Goal: Task Accomplishment & Management: Manage account settings

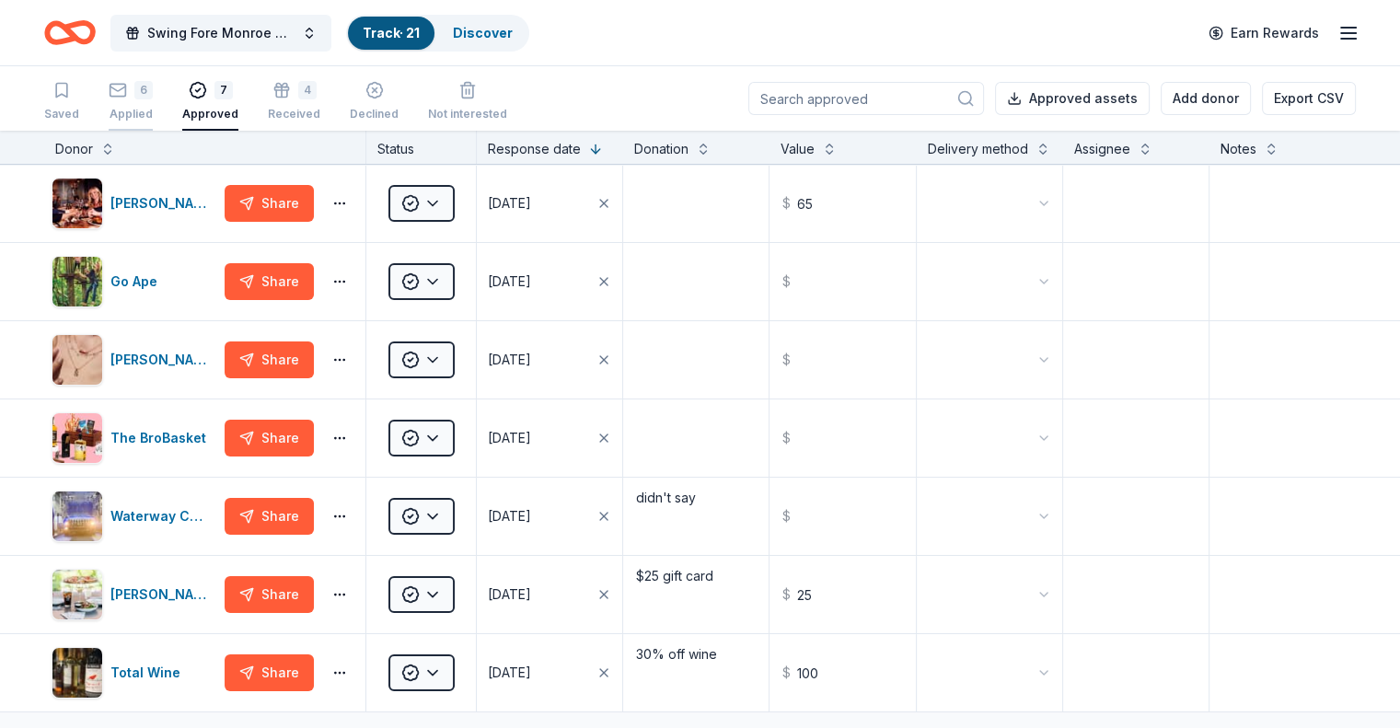
click at [151, 80] on button "6 Applied" at bounding box center [131, 102] width 44 height 57
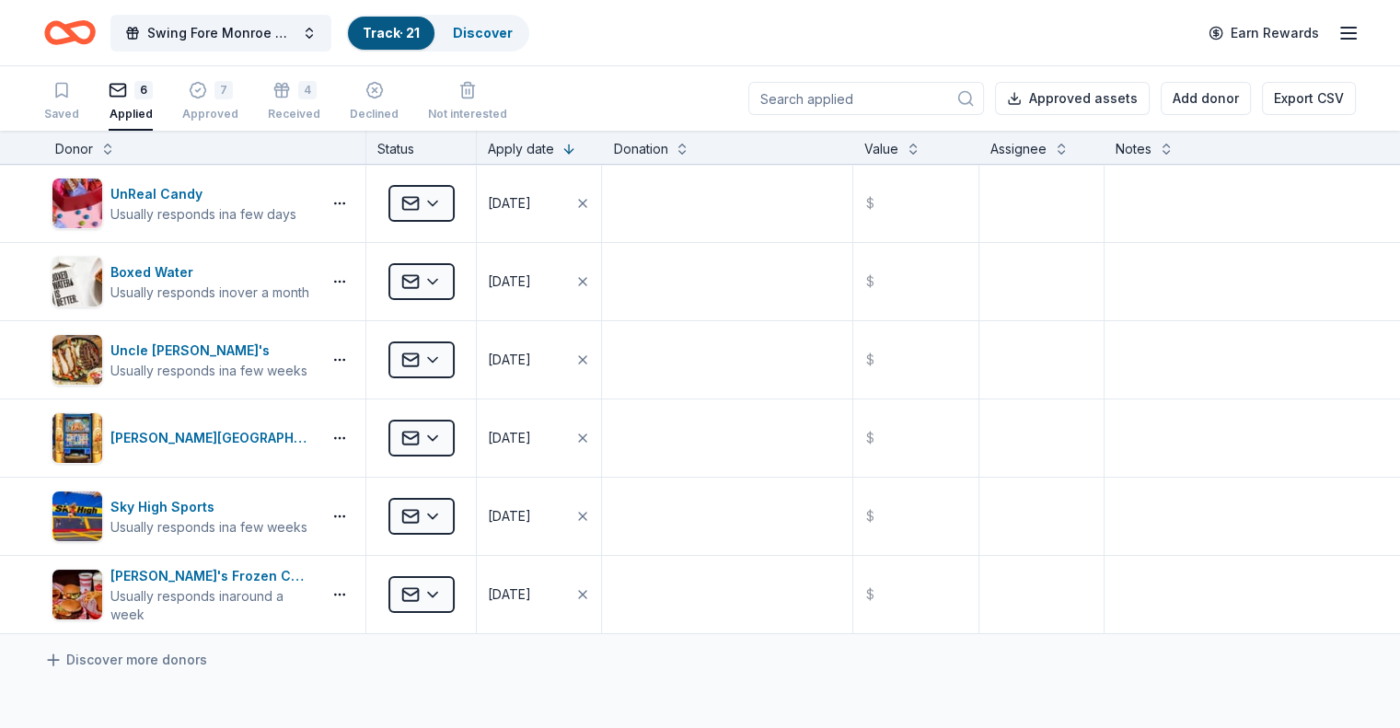
click at [419, 33] on link "Track · 21" at bounding box center [391, 33] width 57 height 16
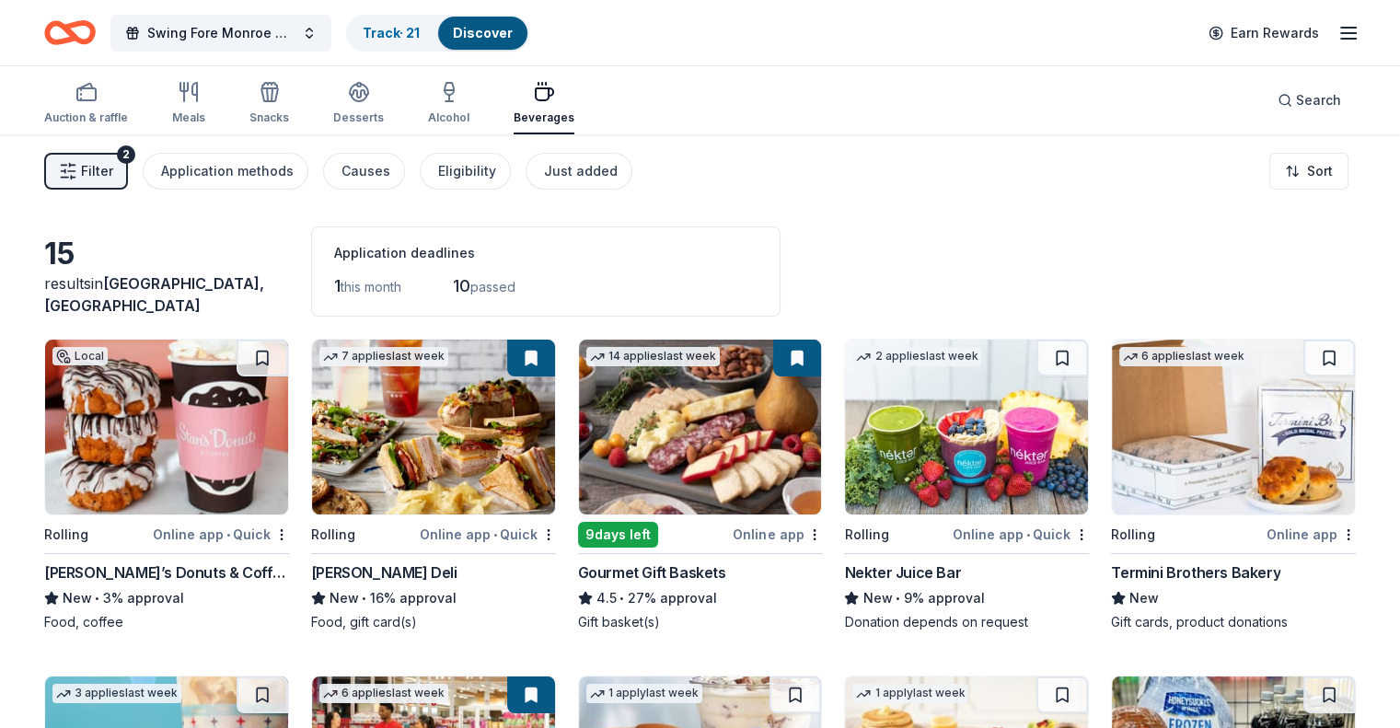
click at [102, 157] on button "Filter 2" at bounding box center [86, 171] width 84 height 37
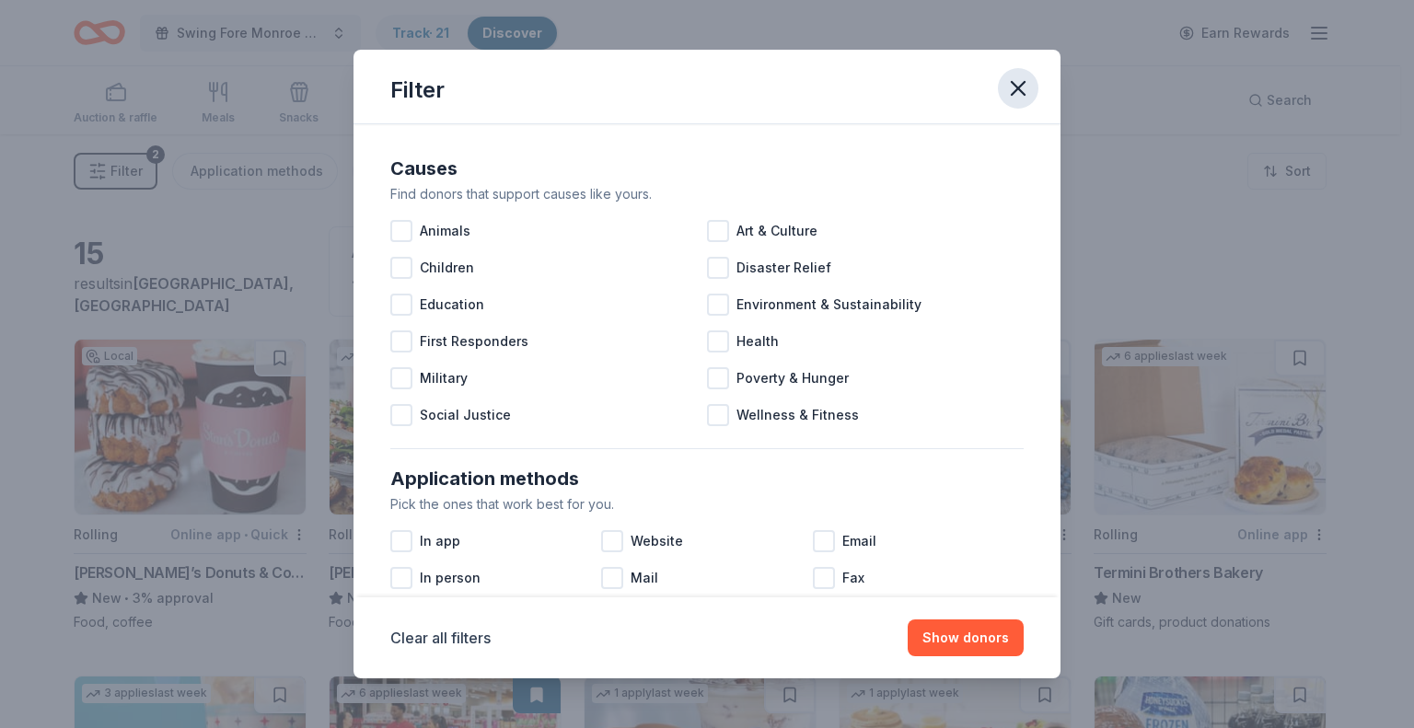
click at [1025, 86] on icon "button" at bounding box center [1018, 88] width 26 height 26
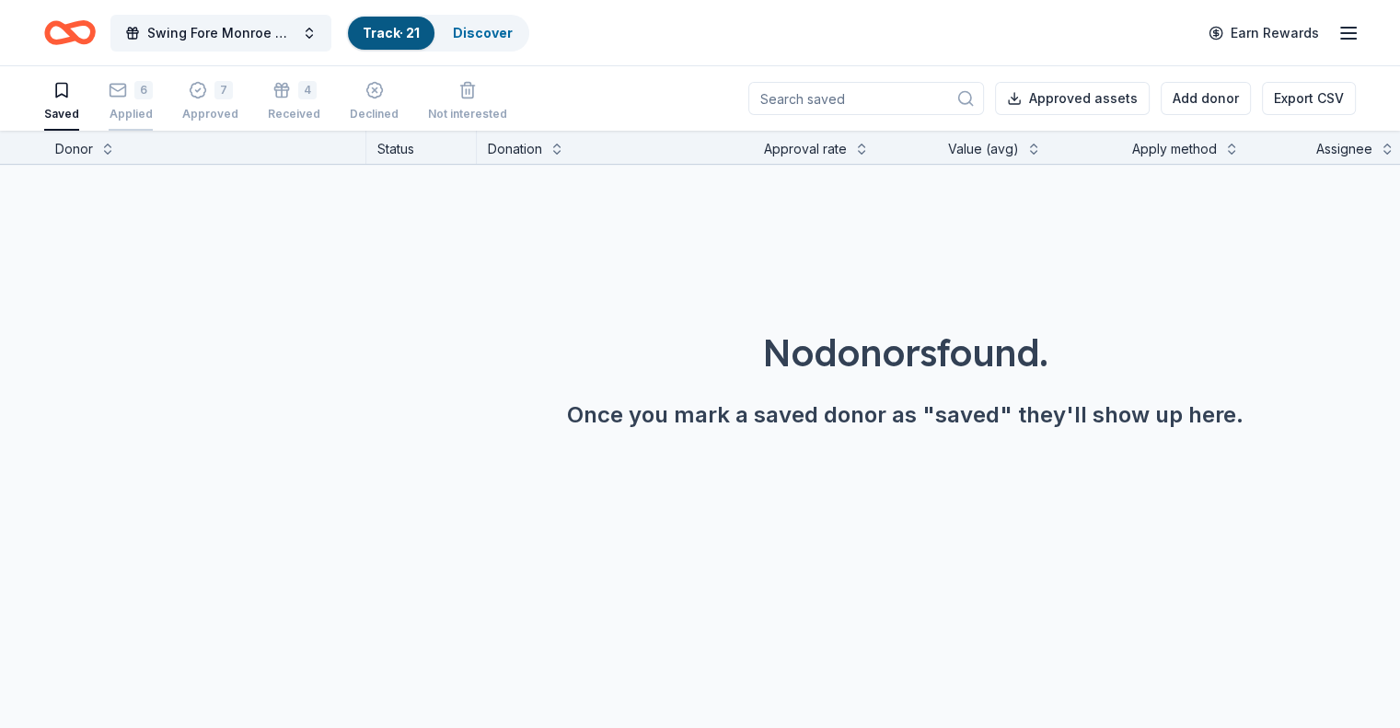
click at [126, 95] on rect "button" at bounding box center [118, 90] width 16 height 12
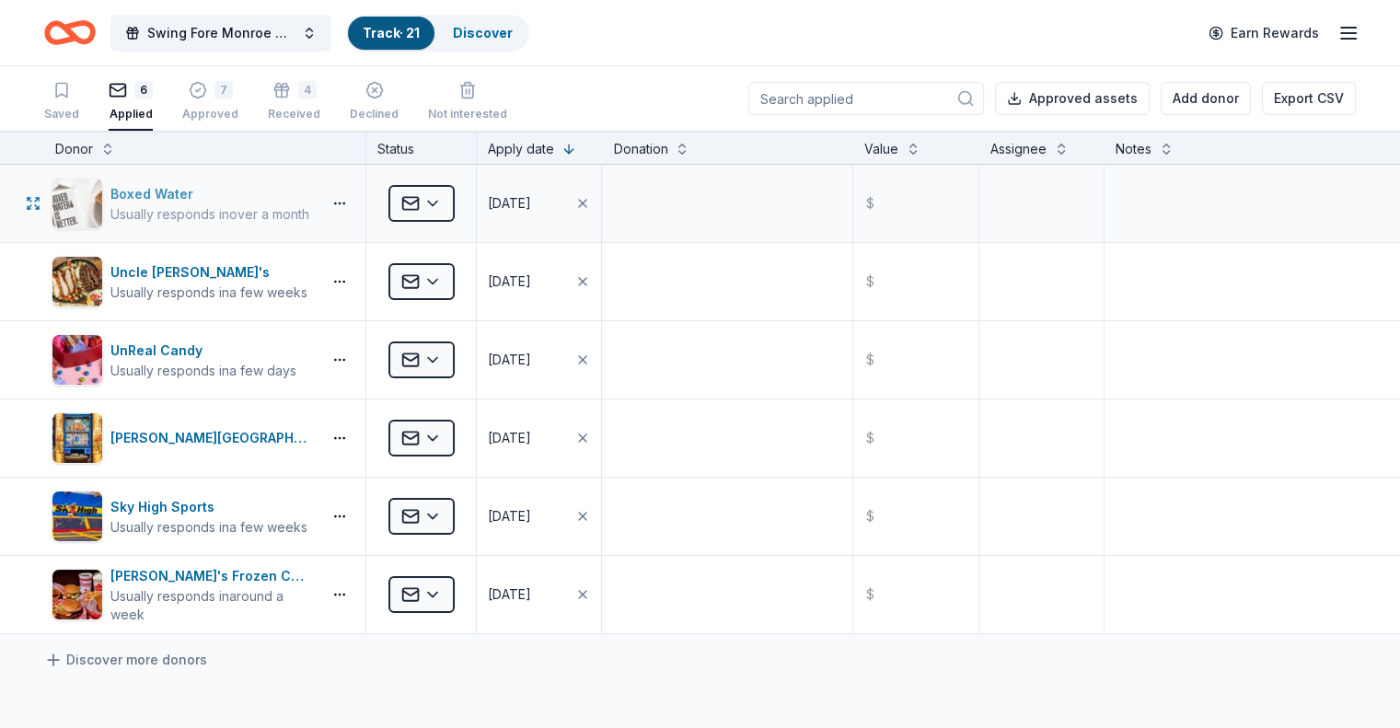
click at [285, 220] on div "Usually responds in over a month" at bounding box center [209, 214] width 199 height 18
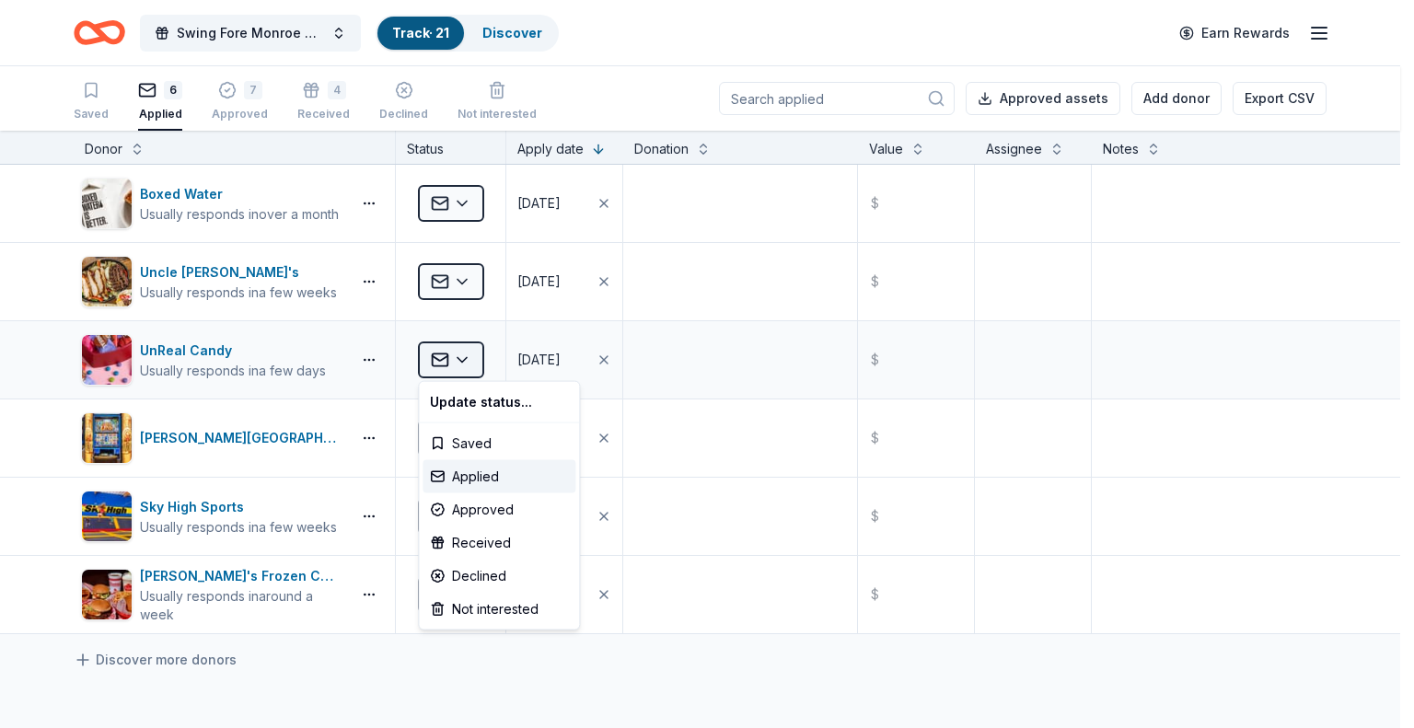
click at [435, 354] on html "Swing Fore Monroe County 6th Annual Golf Tournament Track · 21 Discover Earn Re…" at bounding box center [707, 364] width 1414 height 728
click at [321, 375] on html "Swing Fore Monroe County 6th Annual Golf Tournament Track · 21 Discover Earn Re…" at bounding box center [707, 364] width 1414 height 728
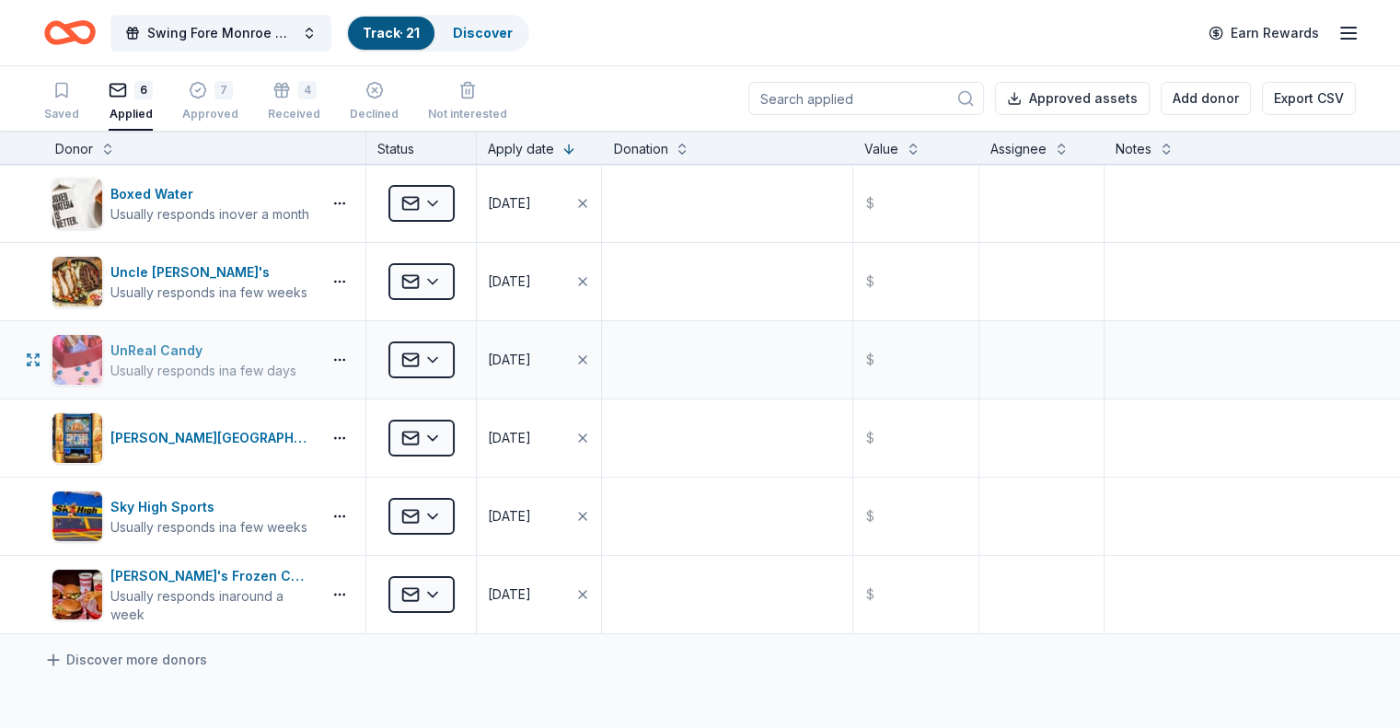
click at [296, 357] on div "UnReal Candy" at bounding box center [203, 351] width 186 height 22
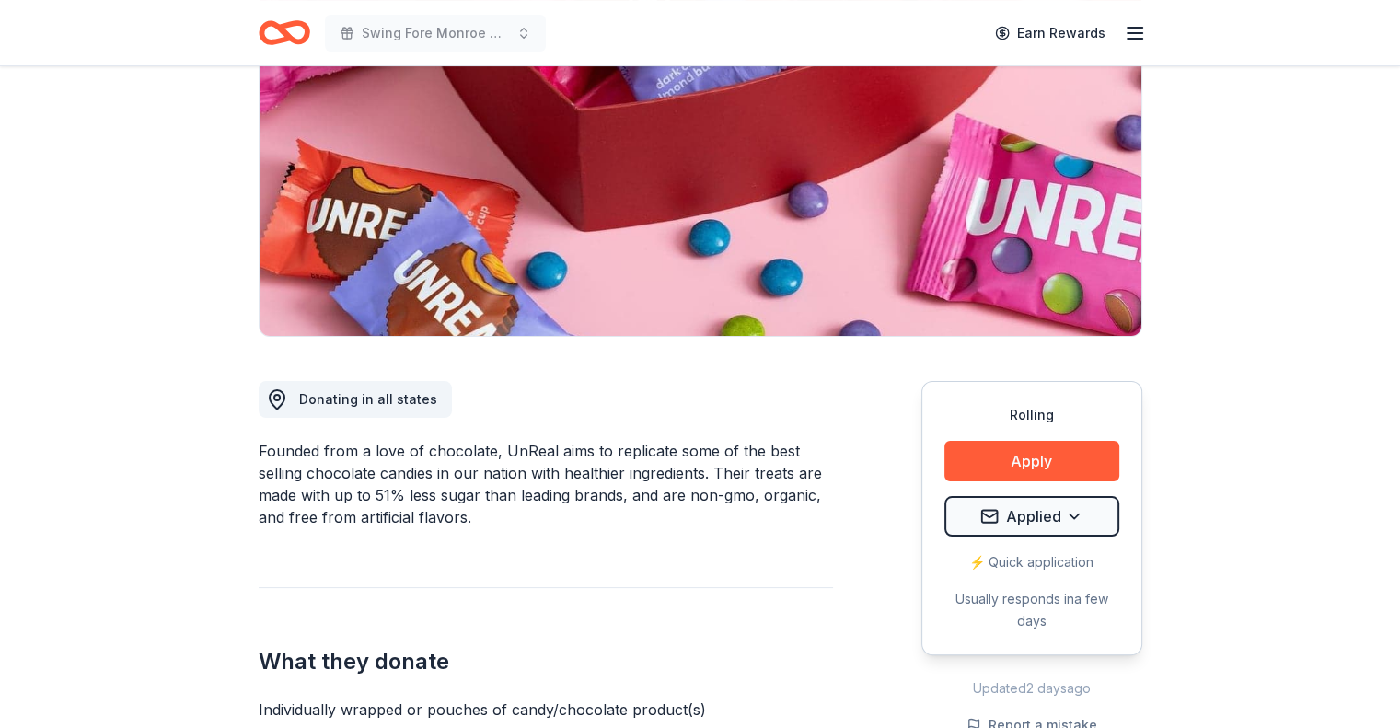
scroll to position [276, 0]
